Goal: Task Accomplishment & Management: Complete application form

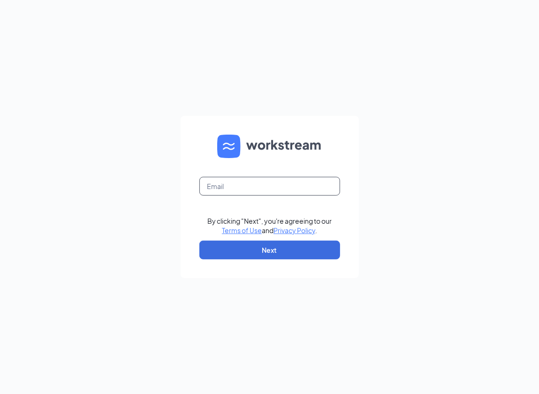
click at [273, 191] on input "text" at bounding box center [269, 186] width 141 height 19
type input "yasmin.martinez@sdewc.com"
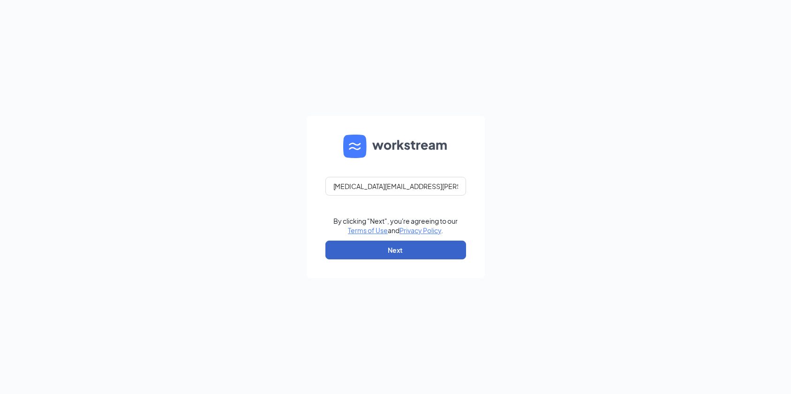
click at [403, 249] on button "Next" at bounding box center [395, 249] width 141 height 19
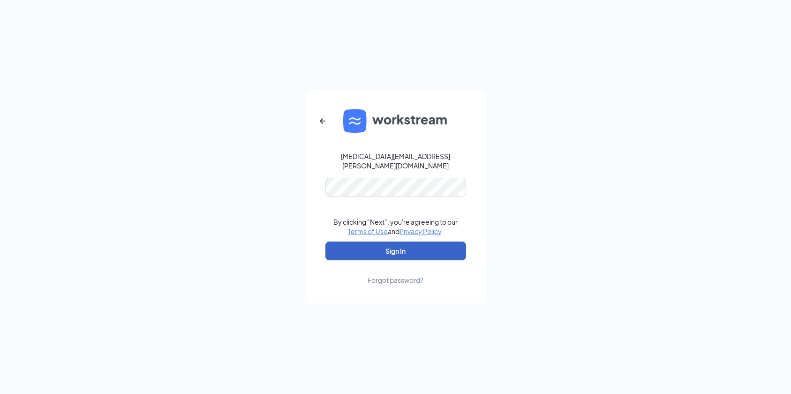
click at [427, 255] on button "Sign In" at bounding box center [395, 250] width 141 height 19
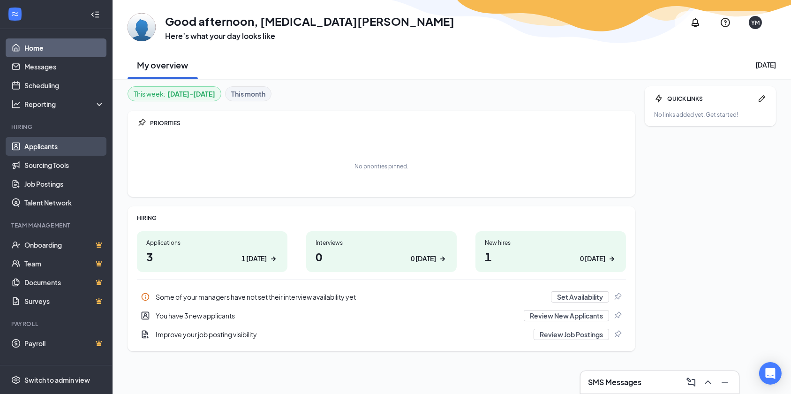
click at [41, 149] on link "Applicants" at bounding box center [64, 146] width 80 height 19
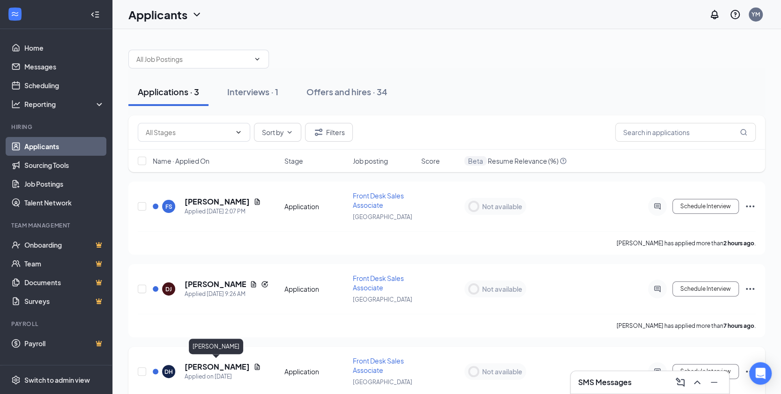
click at [199, 366] on h5 "[PERSON_NAME]" at bounding box center [217, 366] width 65 height 10
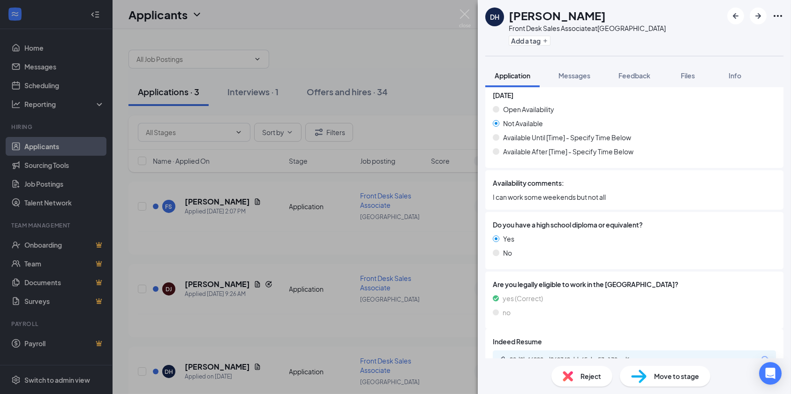
scroll to position [1205, 0]
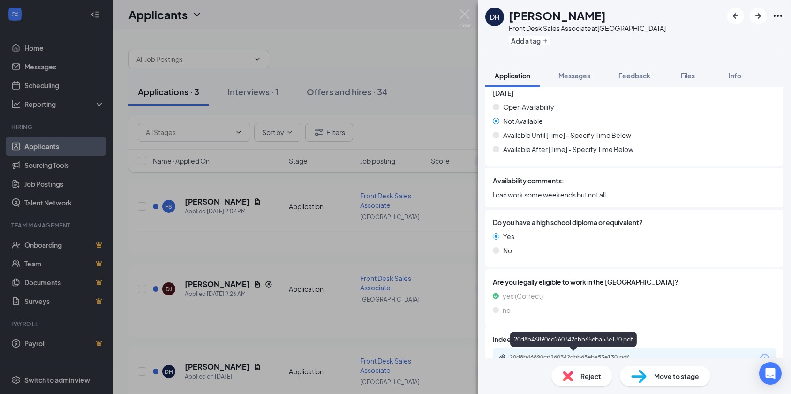
click at [598, 354] on div "20d8b46890cd260342cbb65eba53e130.pdf" at bounding box center [574, 356] width 131 height 7
click at [584, 373] on span "Reject" at bounding box center [590, 376] width 21 height 10
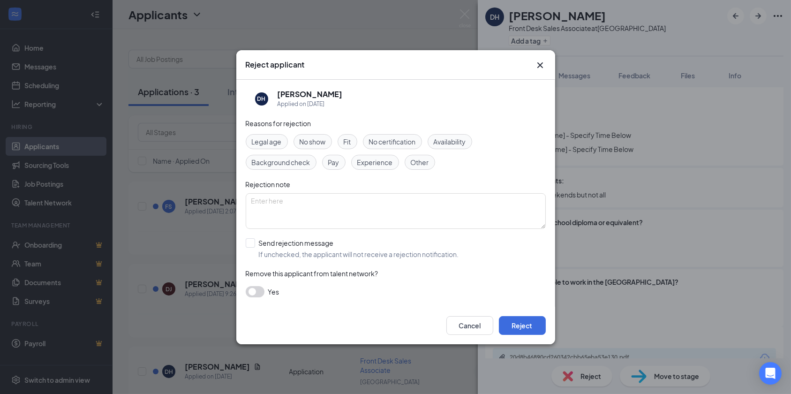
click at [447, 135] on div "Availability" at bounding box center [449, 141] width 45 height 15
click at [507, 326] on button "Reject" at bounding box center [522, 325] width 47 height 19
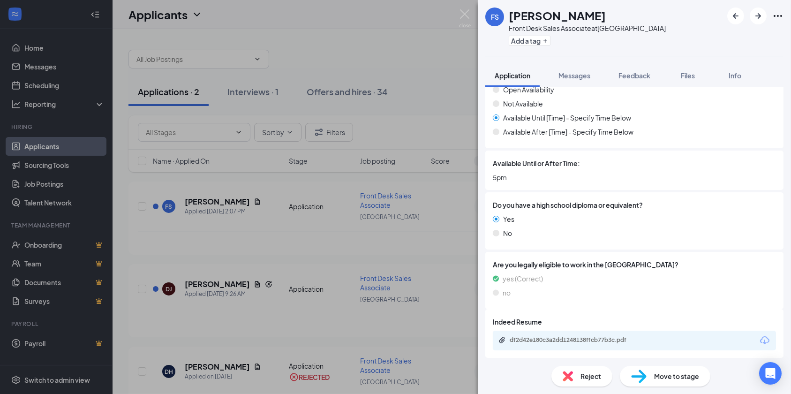
scroll to position [1225, 0]
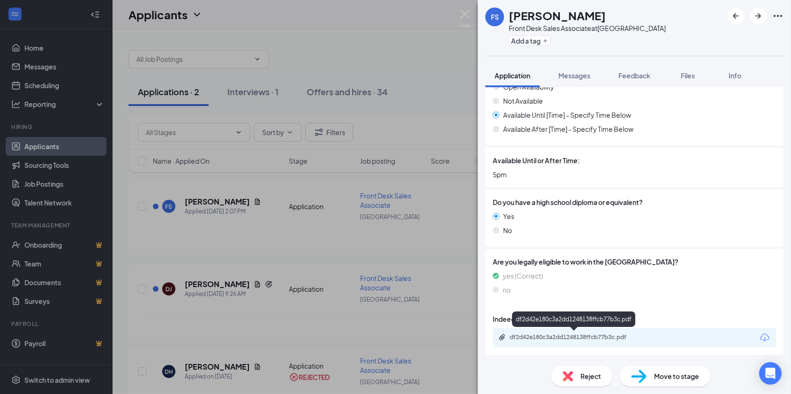
click at [576, 337] on div "df2d42e180c3a2dd1248138ffcb77b3c.pdf" at bounding box center [574, 336] width 131 height 7
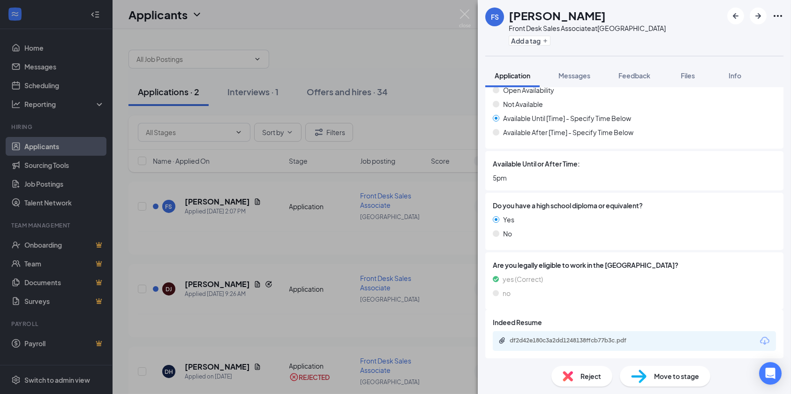
click at [595, 375] on span "Reject" at bounding box center [590, 376] width 21 height 10
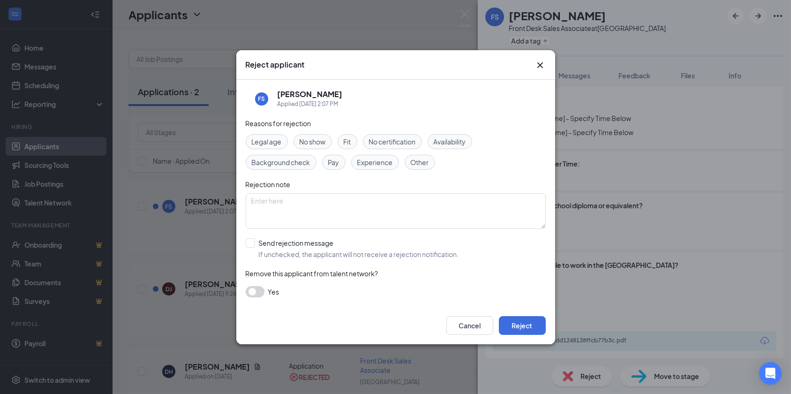
click at [456, 148] on div "Availability" at bounding box center [449, 141] width 45 height 15
click at [510, 324] on button "Reject" at bounding box center [522, 325] width 47 height 19
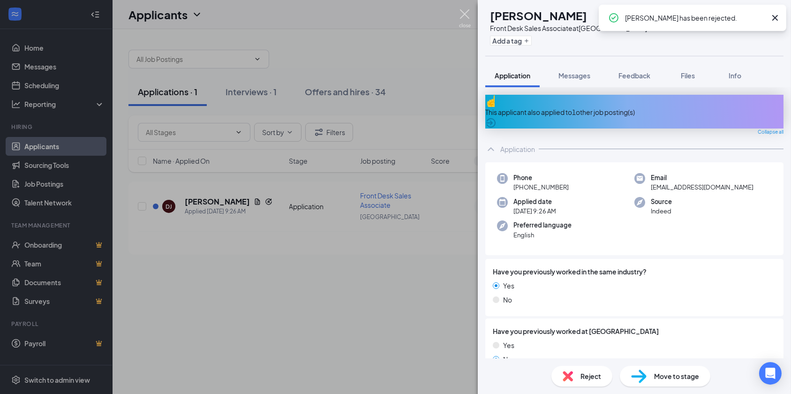
click at [463, 14] on img at bounding box center [465, 18] width 12 height 18
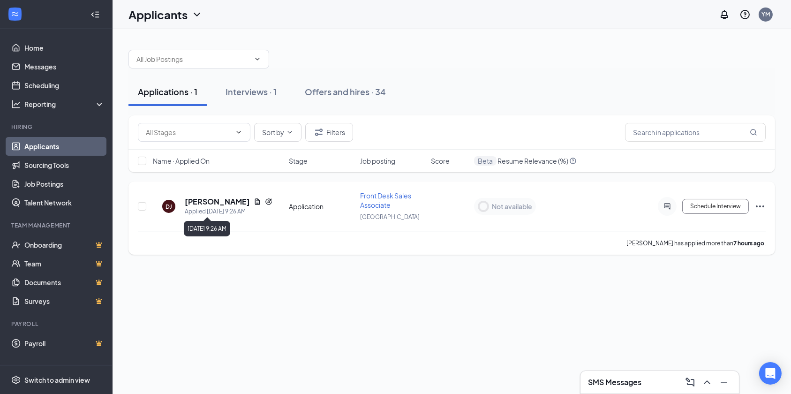
click at [203, 208] on div "Applied [DATE] 9:26 AM" at bounding box center [229, 211] width 88 height 9
click at [203, 202] on h5 "[PERSON_NAME]" at bounding box center [217, 201] width 65 height 10
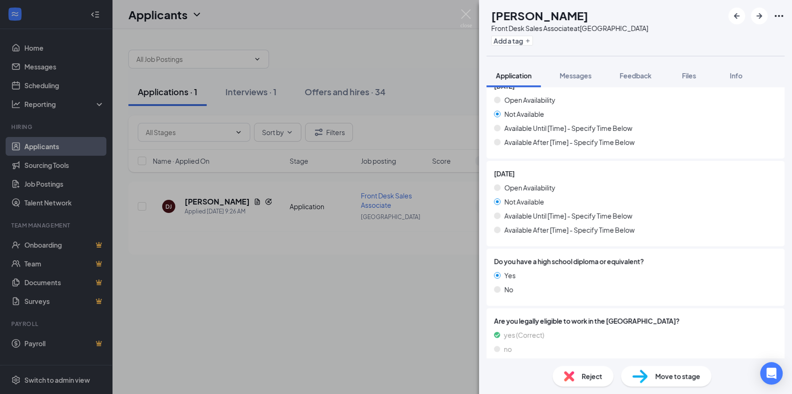
scroll to position [1126, 0]
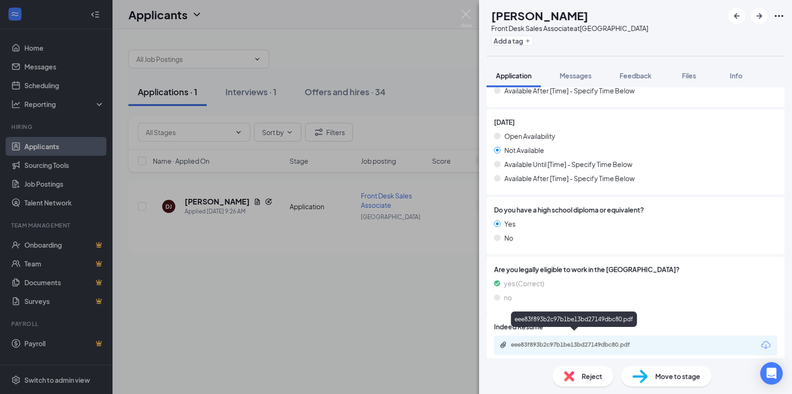
click at [599, 341] on div "eee83f893b2c97b1be13bd27149dbc80.pdf" at bounding box center [576, 344] width 131 height 7
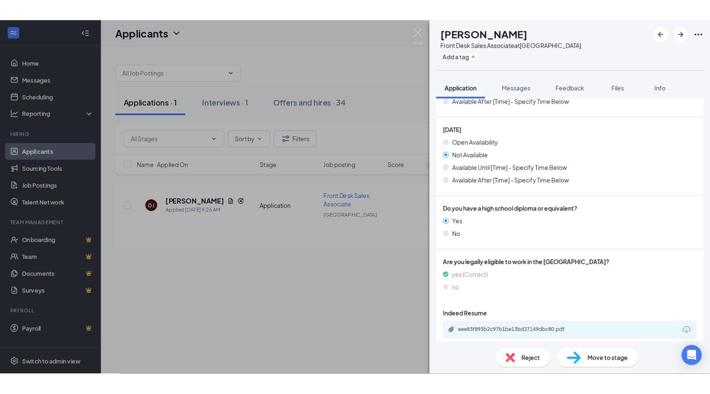
scroll to position [1123, 0]
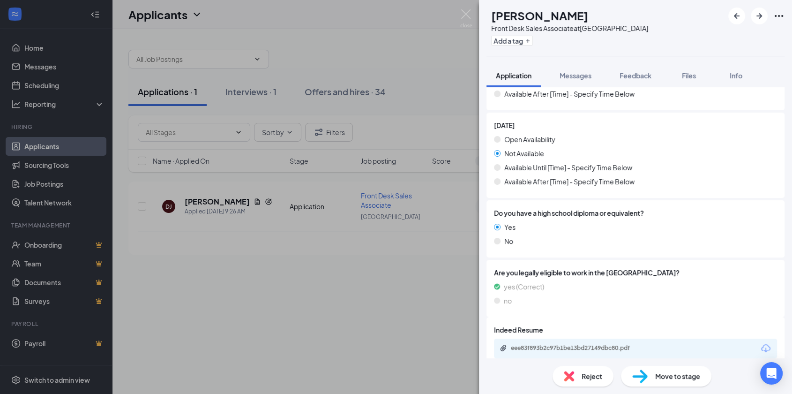
click at [587, 378] on span "Reject" at bounding box center [592, 376] width 21 height 10
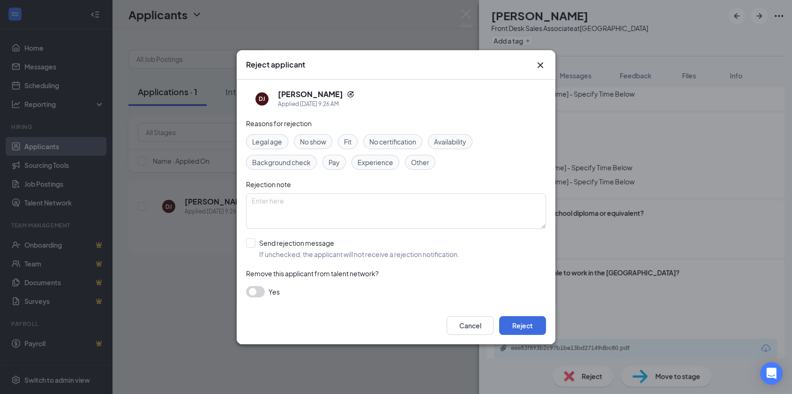
click at [450, 147] on div "Availability" at bounding box center [450, 141] width 45 height 15
click at [389, 159] on span "Experience" at bounding box center [376, 162] width 36 height 10
click at [521, 321] on button "Reject" at bounding box center [522, 325] width 47 height 19
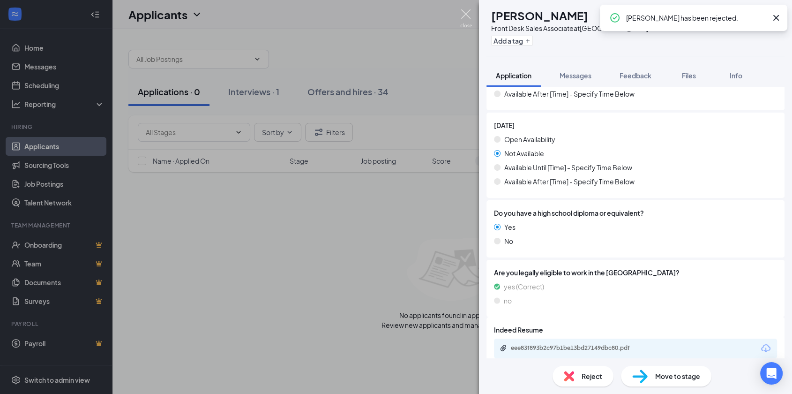
click at [467, 21] on img at bounding box center [466, 18] width 12 height 18
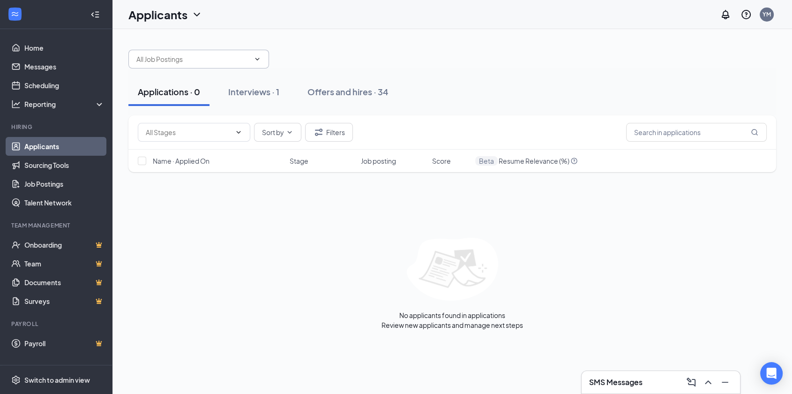
click at [221, 51] on span at bounding box center [198, 59] width 141 height 19
click at [256, 55] on icon "ChevronDown" at bounding box center [257, 58] width 7 height 7
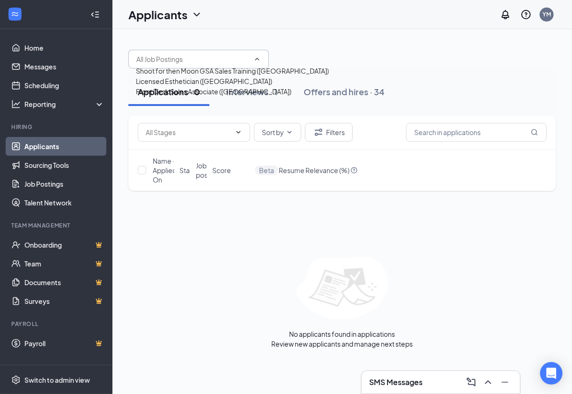
click at [30, 362] on ul "Home Messages Scheduling Reporting Hiring Applicants Sourcing Tools Job Posting…" at bounding box center [56, 197] width 112 height 336
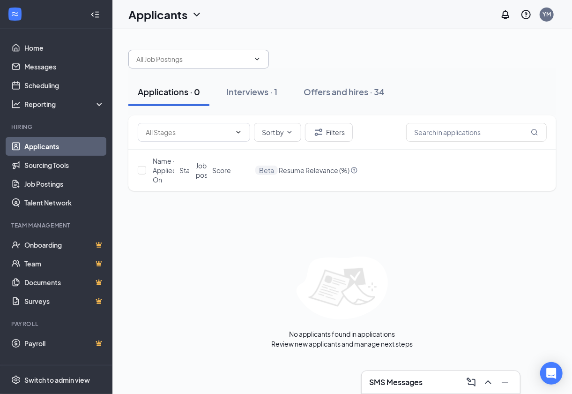
click at [259, 56] on icon "ChevronDown" at bounding box center [257, 58] width 7 height 7
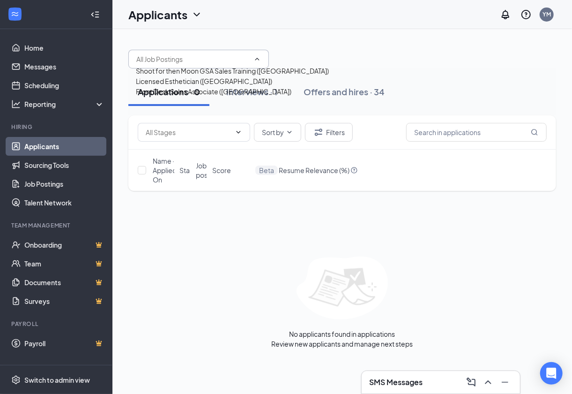
click at [194, 86] on div "Licensed Esthetician ([GEOGRAPHIC_DATA])" at bounding box center [204, 81] width 136 height 10
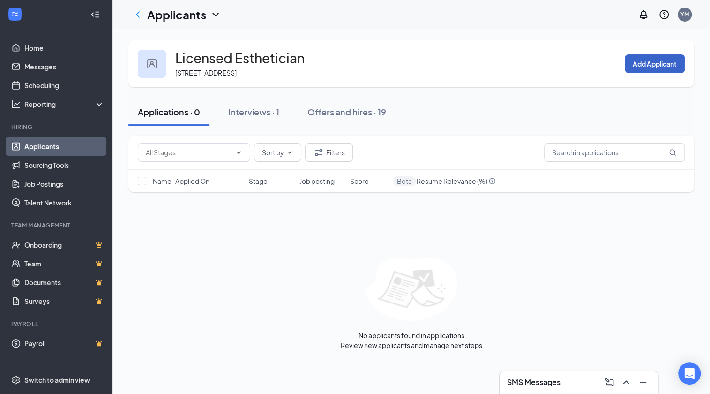
click at [647, 64] on button "Add Applicant" at bounding box center [655, 63] width 60 height 19
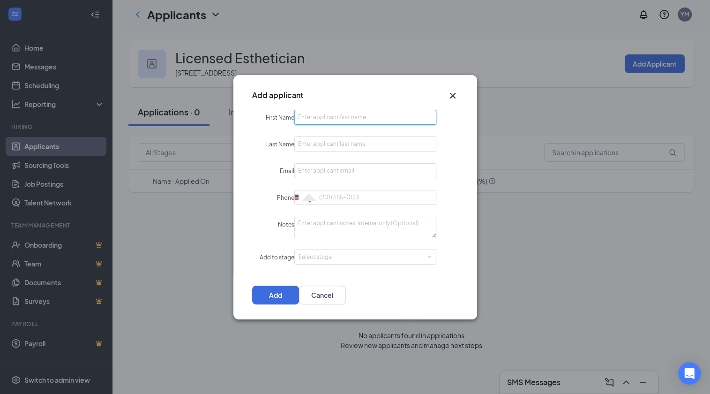
click at [345, 119] on input "First Name" at bounding box center [365, 117] width 142 height 15
type input "Jo"
click at [58, 356] on div "Add applicant First Name Jo Last Name Email Phone [GEOGRAPHIC_DATA] + 1 [GEOGRA…" at bounding box center [355, 197] width 710 height 394
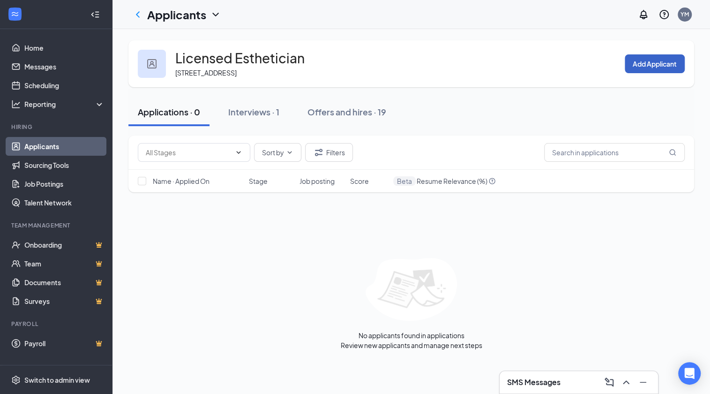
click at [656, 67] on button "Add Applicant" at bounding box center [655, 63] width 60 height 19
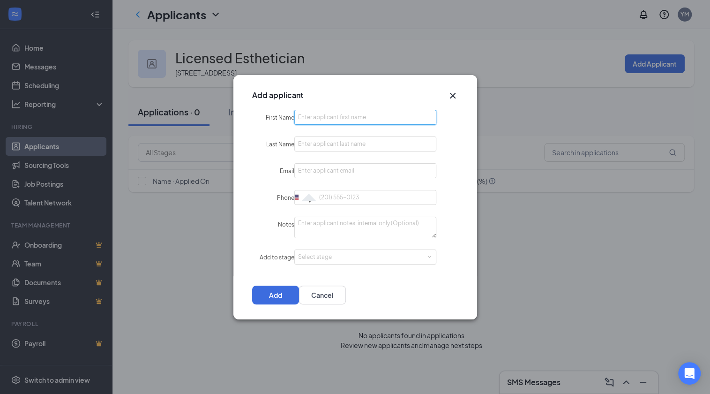
click at [334, 119] on input "First Name" at bounding box center [365, 117] width 142 height 15
type input "Johnnyasa"
type input "[PERSON_NAME]"
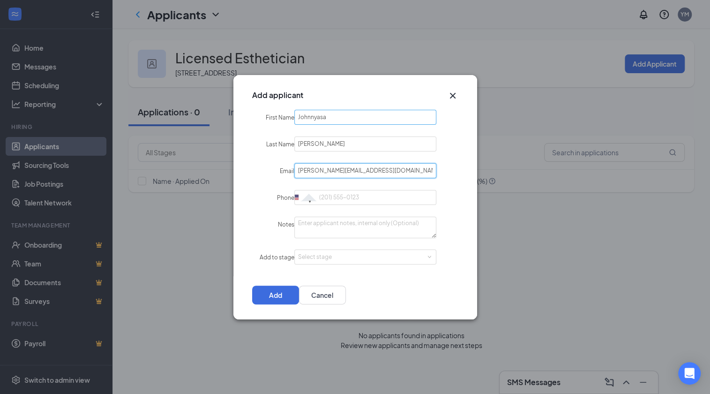
type input "[PERSON_NAME][EMAIL_ADDRESS][DOMAIN_NAME]"
type input "4424710955"
type textarea "applied via SMG"
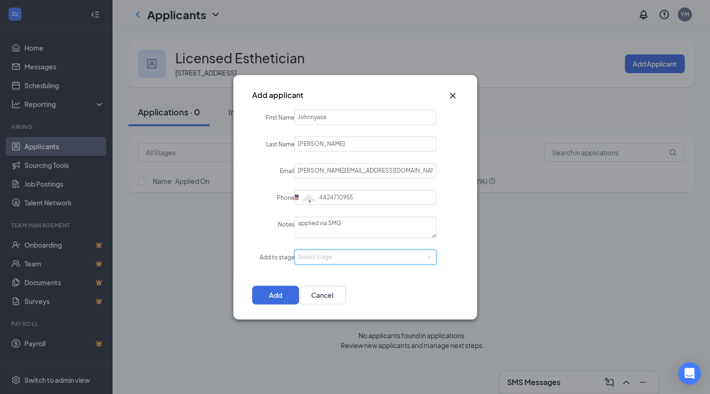
click at [420, 259] on div "Select stage" at bounding box center [365, 257] width 135 height 14
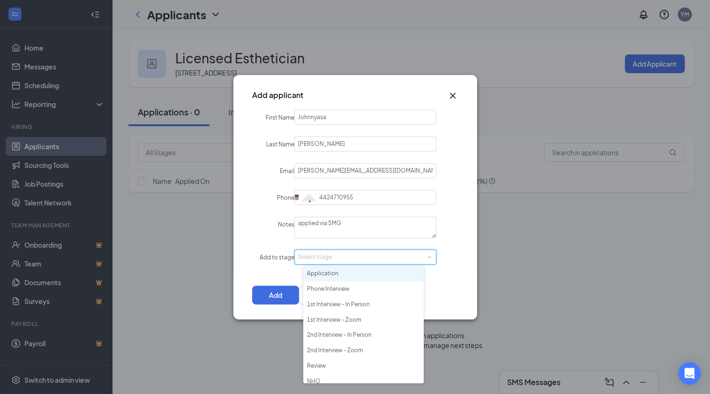
click at [344, 273] on li "Application" at bounding box center [363, 273] width 120 height 15
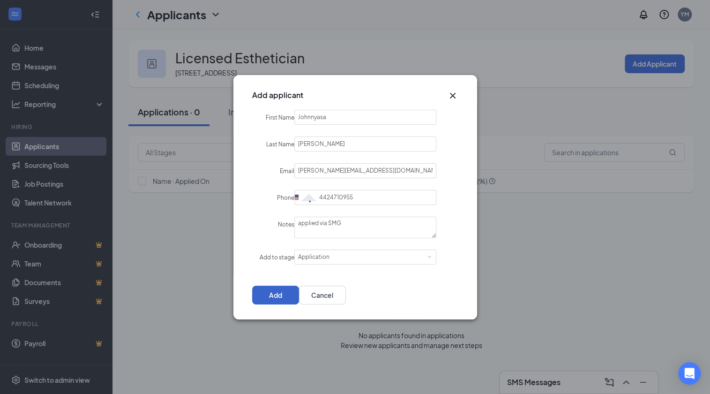
click at [299, 298] on button "Add" at bounding box center [275, 294] width 47 height 19
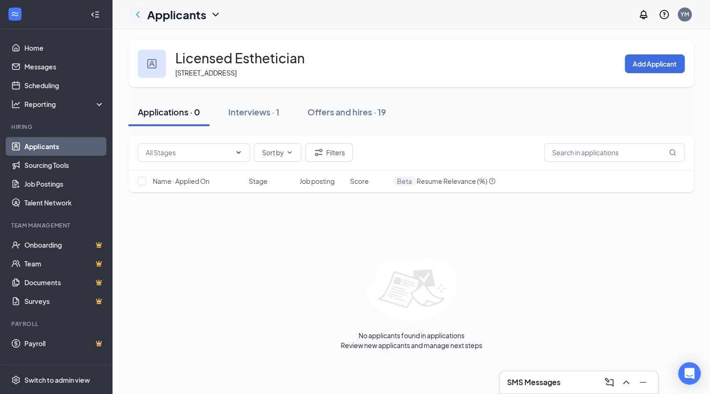
click at [139, 14] on icon "ChevronLeft" at bounding box center [137, 14] width 11 height 11
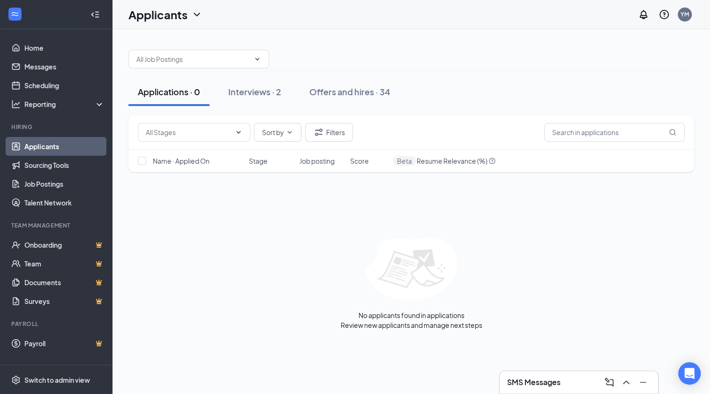
click at [44, 144] on link "Applicants" at bounding box center [64, 146] width 80 height 19
click at [241, 98] on button "Interviews · 2" at bounding box center [255, 92] width 72 height 28
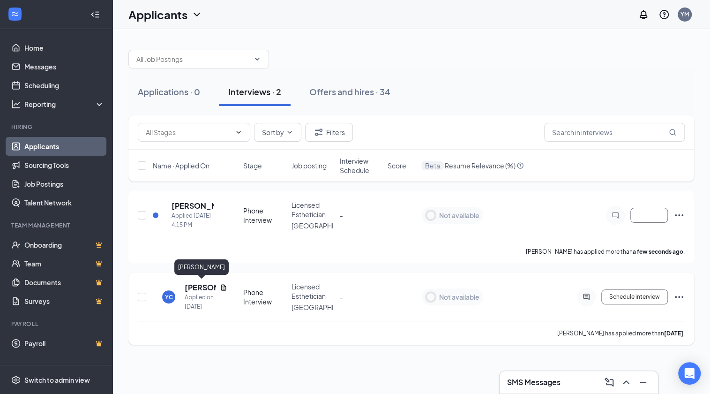
click at [193, 288] on h5 "[PERSON_NAME]" at bounding box center [200, 287] width 31 height 10
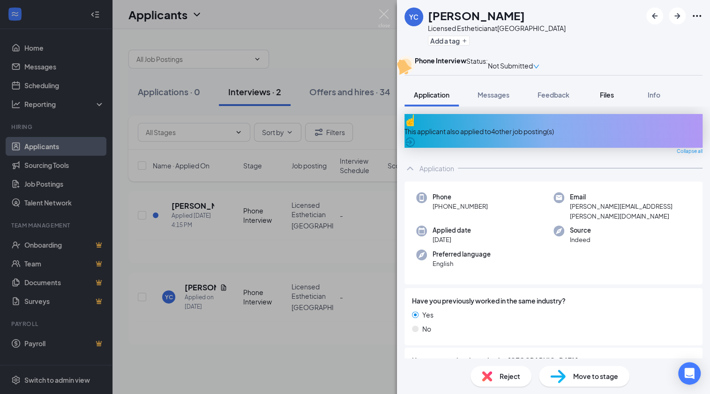
click at [600, 99] on div "Files" at bounding box center [607, 94] width 19 height 9
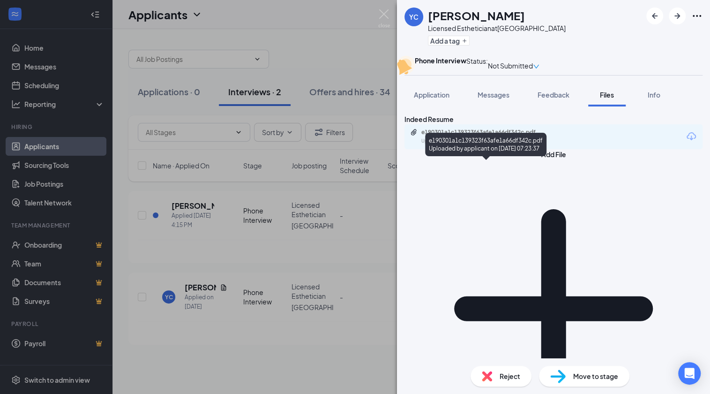
click at [538, 136] on div "e190301a1c139323f63afe1a66df342c.pdf" at bounding box center [486, 131] width 131 height 7
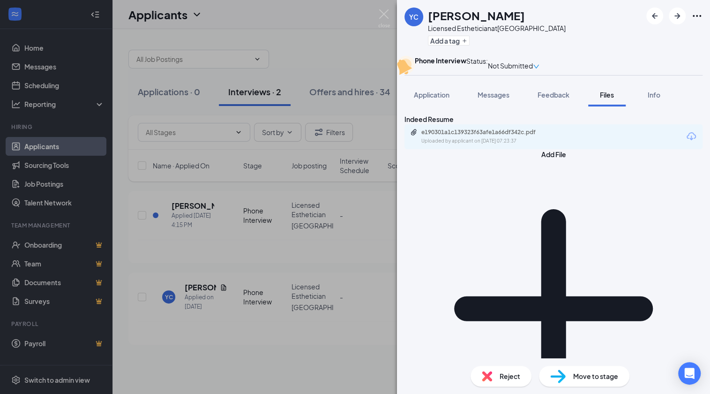
click at [508, 371] on span "Reject" at bounding box center [510, 376] width 21 height 10
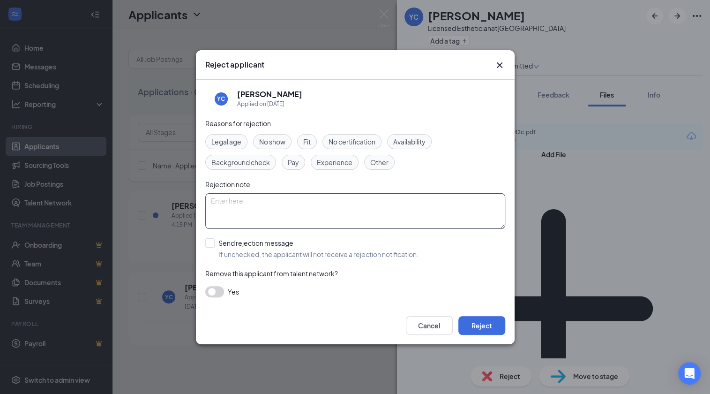
click at [408, 222] on textarea at bounding box center [355, 211] width 300 height 36
type textarea "never scheduled intwerview"
click at [487, 322] on button "Reject" at bounding box center [481, 325] width 47 height 19
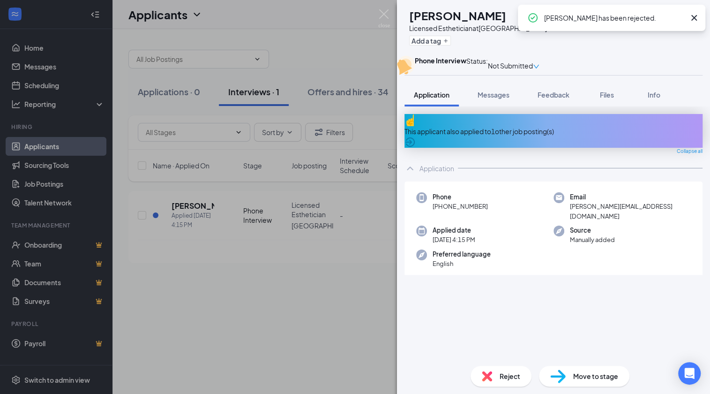
click at [692, 15] on icon "Cross" at bounding box center [694, 17] width 11 height 11
click at [378, 14] on img at bounding box center [384, 18] width 12 height 18
